Goal: Check status

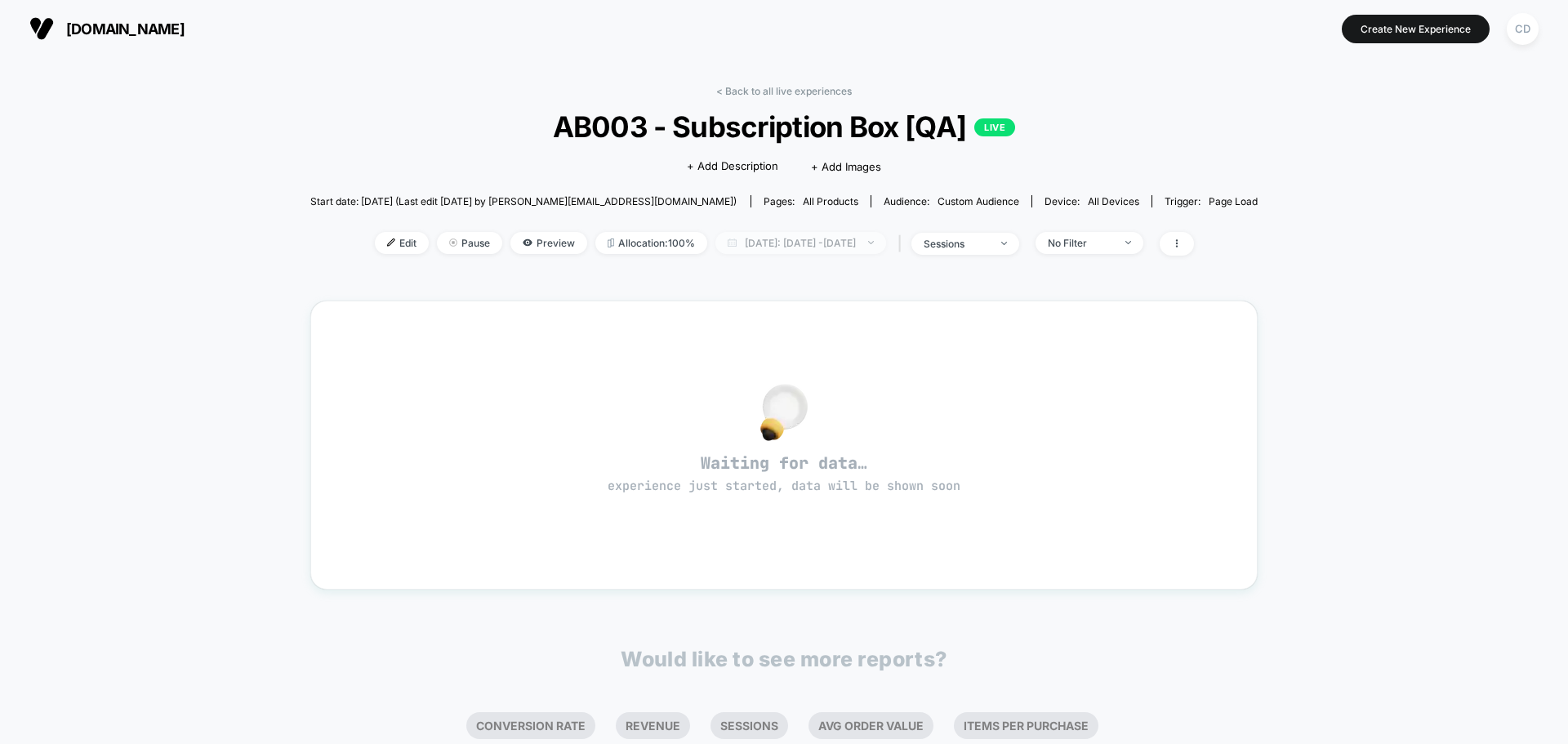
click at [792, 247] on span "[DATE]: [DATE] - [DATE]" at bounding box center [801, 242] width 171 height 22
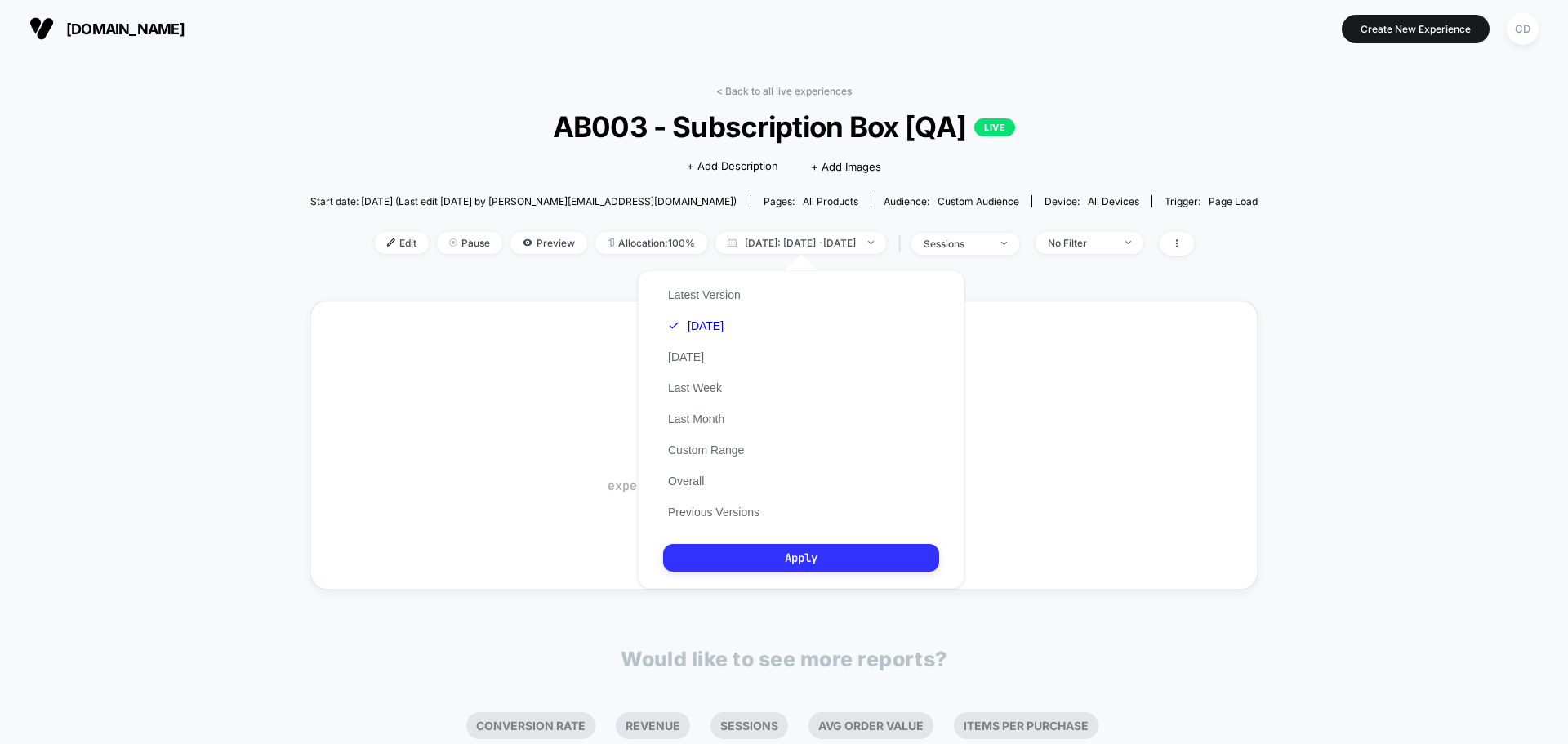
click at [761, 555] on button "Apply" at bounding box center [801, 558] width 276 height 28
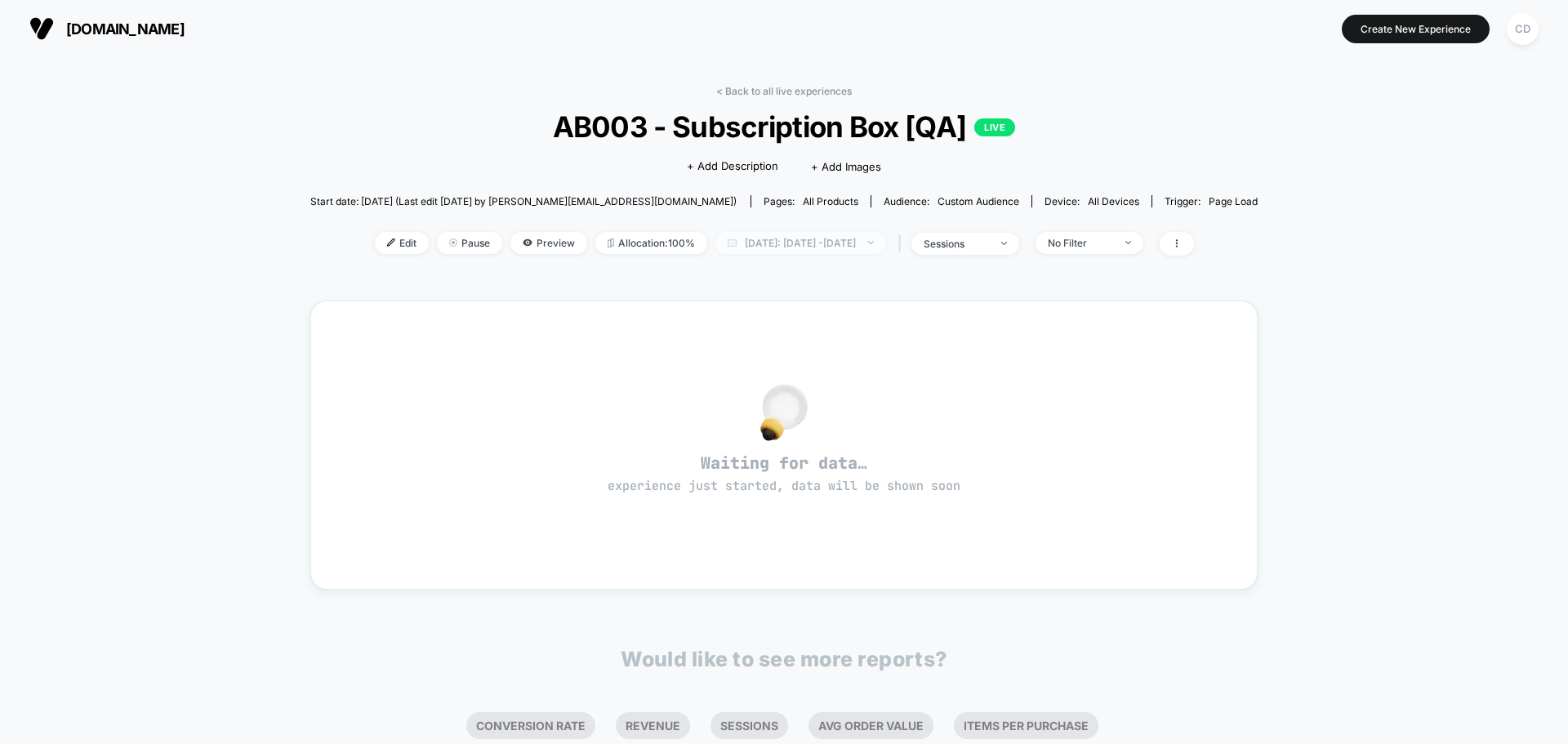
click at [813, 248] on span "[DATE]: [DATE] - [DATE]" at bounding box center [801, 242] width 171 height 22
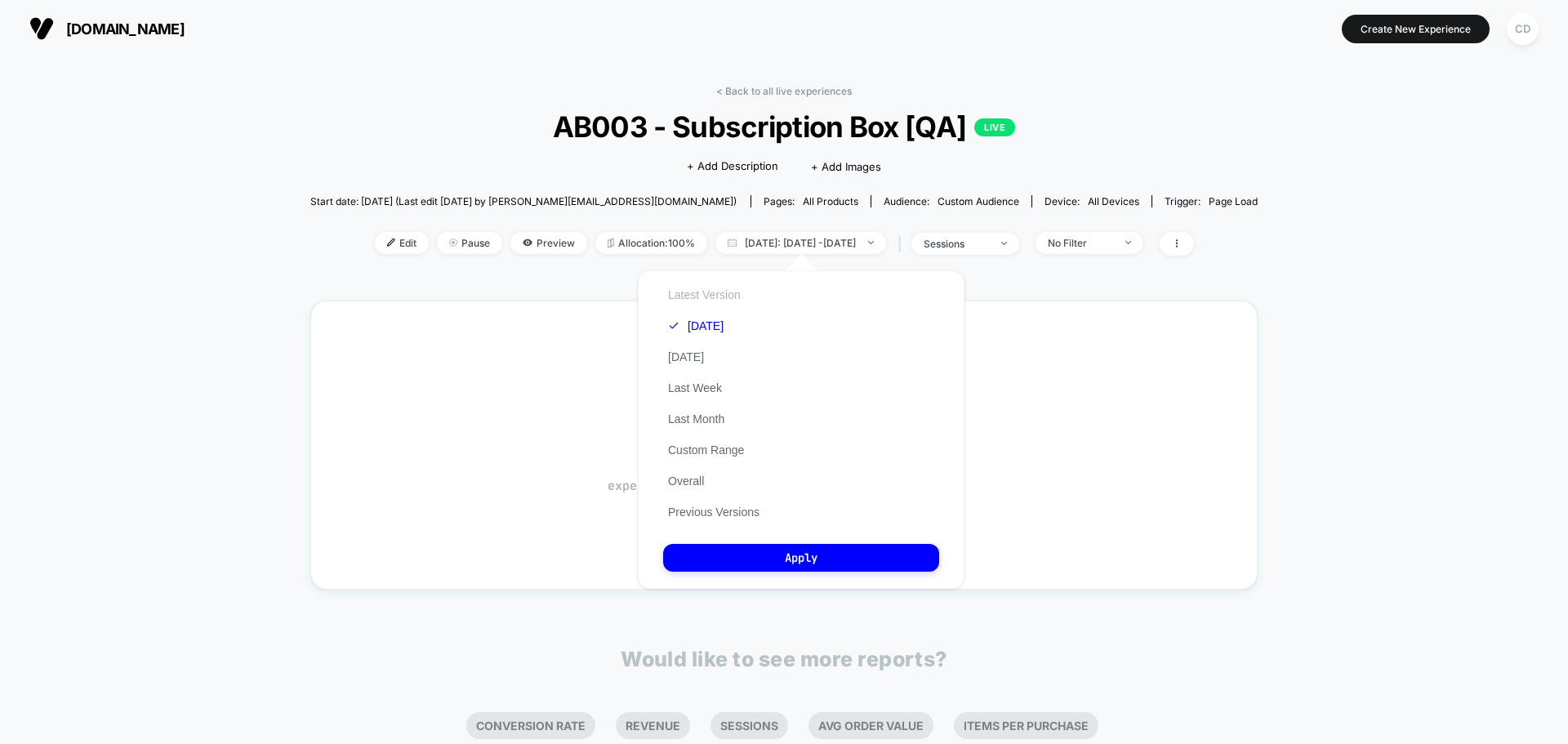
drag, startPoint x: 748, startPoint y: 299, endPoint x: 738, endPoint y: 291, distance: 12.8
click at [746, 298] on div "Latest Version [DATE] [DATE] Last Week Last Month Custom Range Overall Previous…" at bounding box center [713, 403] width 101 height 248
click at [738, 291] on button "Latest Version" at bounding box center [704, 295] width 82 height 15
click at [816, 562] on button "Apply" at bounding box center [801, 558] width 276 height 28
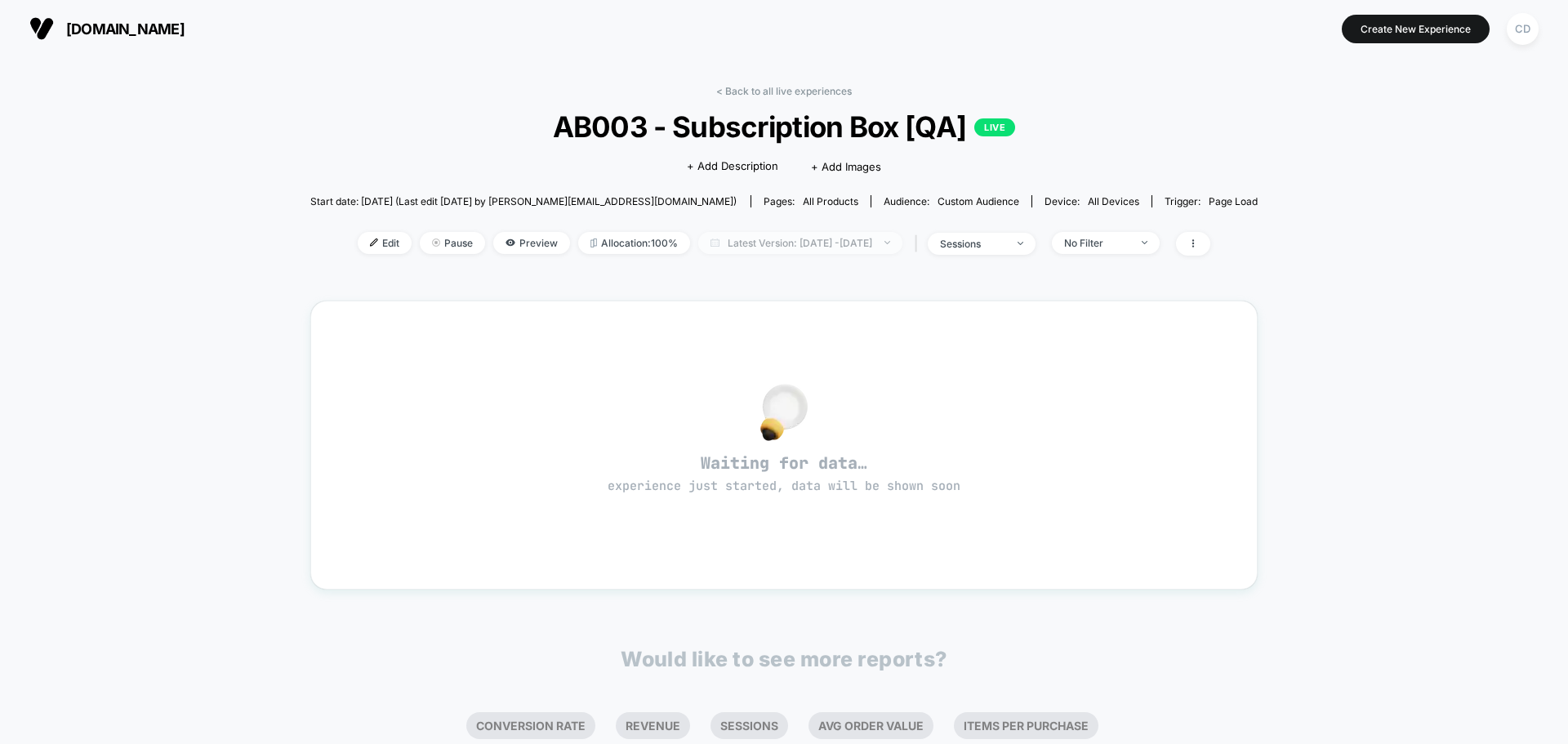
click at [813, 241] on span "Latest Version: [DATE] - [DATE]" at bounding box center [800, 242] width 204 height 22
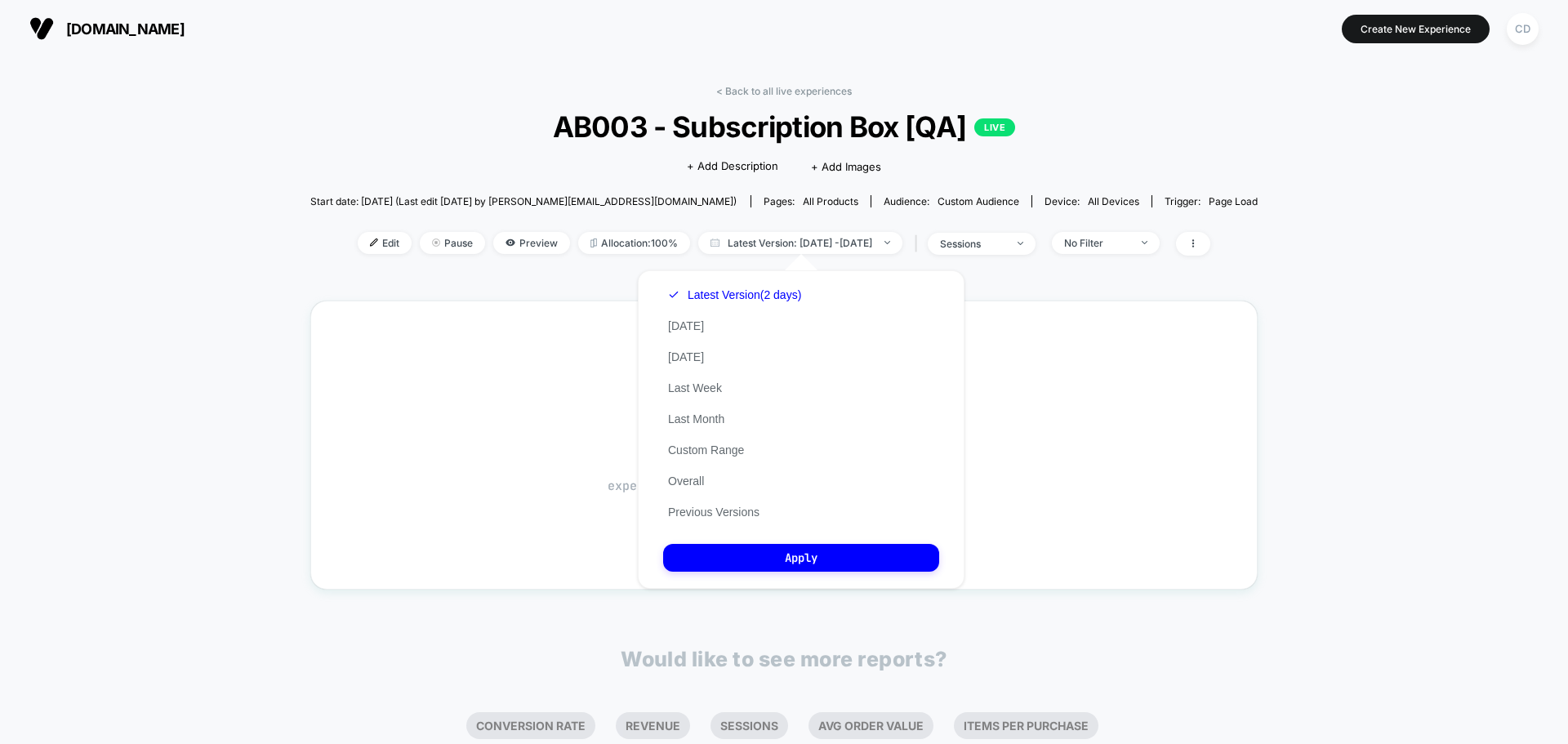
click at [701, 336] on div "Latest Version (2 days) [DATE] [DATE] Last Week Last Month Custom Range Overall…" at bounding box center [734, 403] width 143 height 248
click at [693, 326] on button "[DATE]" at bounding box center [686, 326] width 46 height 15
click at [803, 558] on button "Apply" at bounding box center [801, 558] width 276 height 28
